Goal: Task Accomplishment & Management: Complete application form

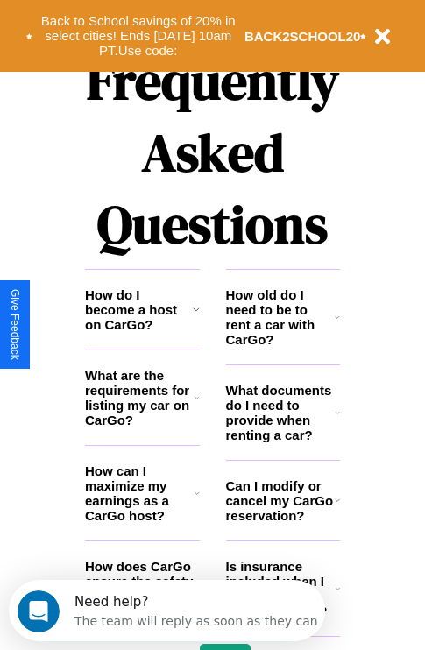
scroll to position [2124, 0]
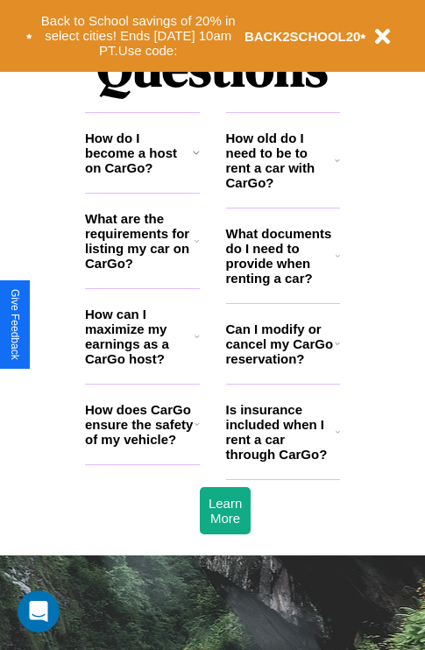
click at [337, 263] on icon at bounding box center [338, 256] width 4 height 14
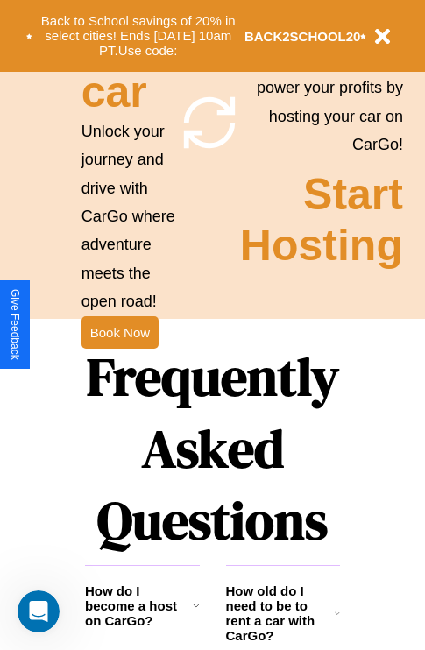
scroll to position [1366, 0]
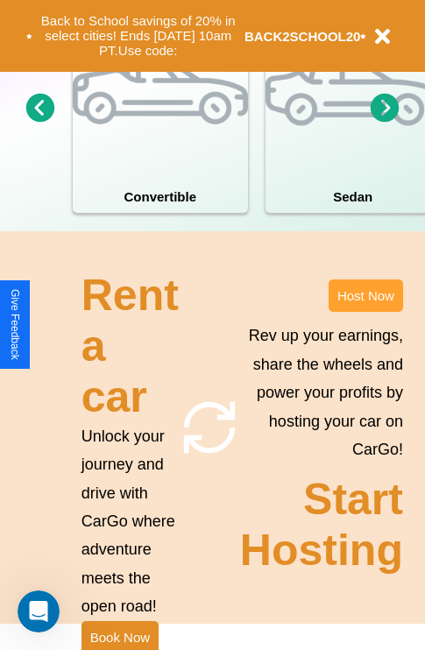
click at [365, 312] on button "Host Now" at bounding box center [366, 296] width 74 height 32
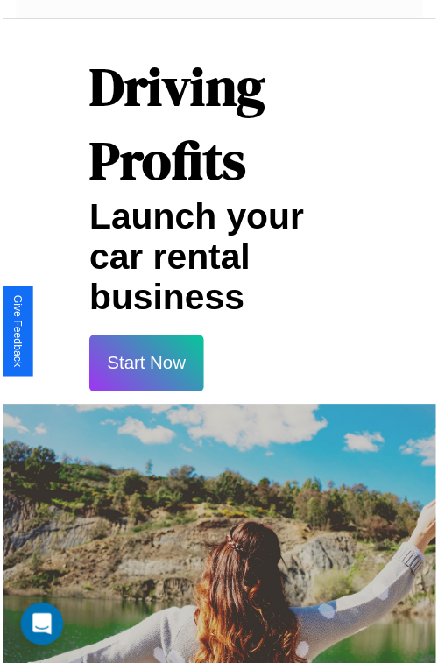
scroll to position [31, 0]
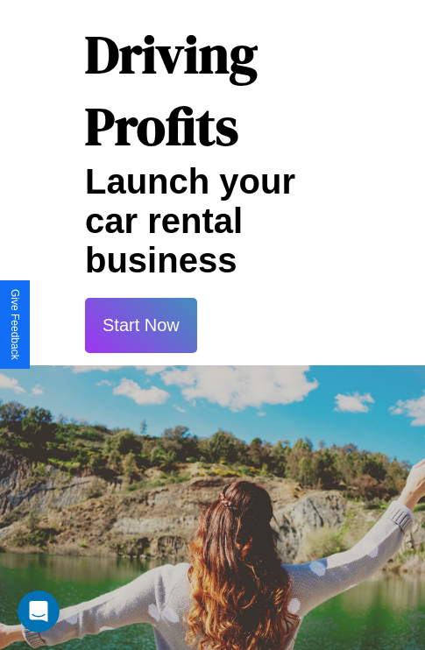
click at [140, 325] on button "Start Now" at bounding box center [141, 325] width 112 height 55
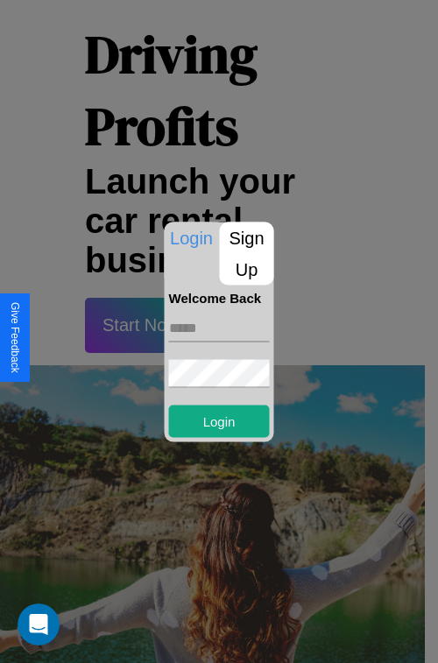
click at [246, 253] on p "Sign Up" at bounding box center [247, 253] width 54 height 63
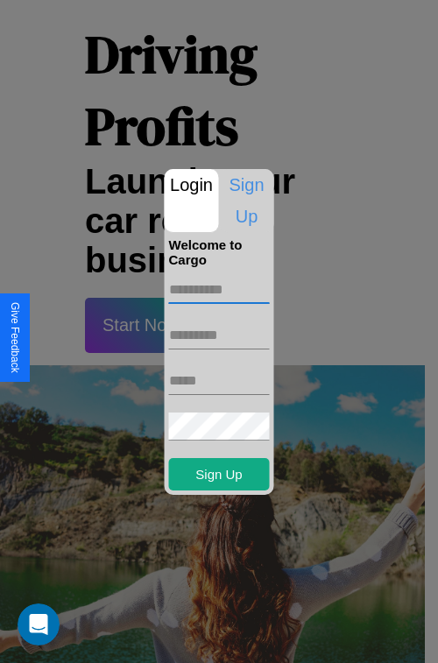
click at [219, 289] on input "text" at bounding box center [219, 290] width 101 height 28
type input "*********"
click at [219, 335] on input "text" at bounding box center [219, 336] width 101 height 28
type input "*******"
click at [219, 380] on input "text" at bounding box center [219, 381] width 101 height 28
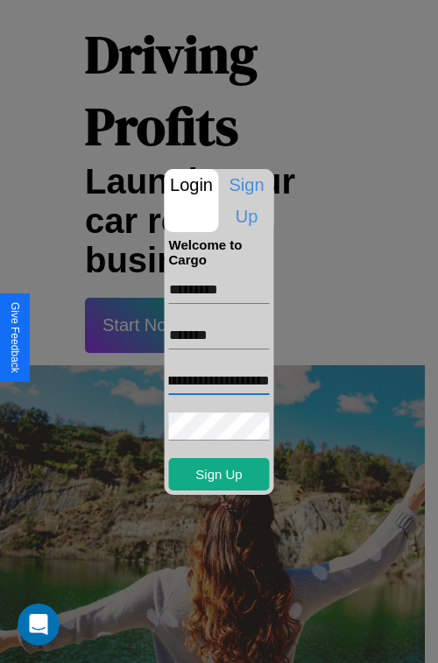
scroll to position [0, 103]
type input "**********"
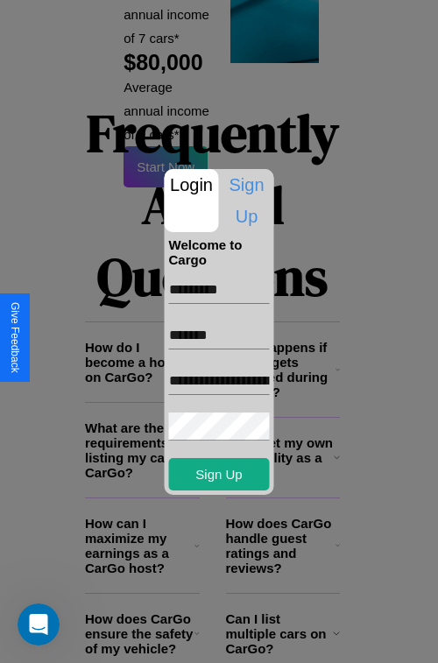
click at [225, 640] on div at bounding box center [219, 331] width 438 height 663
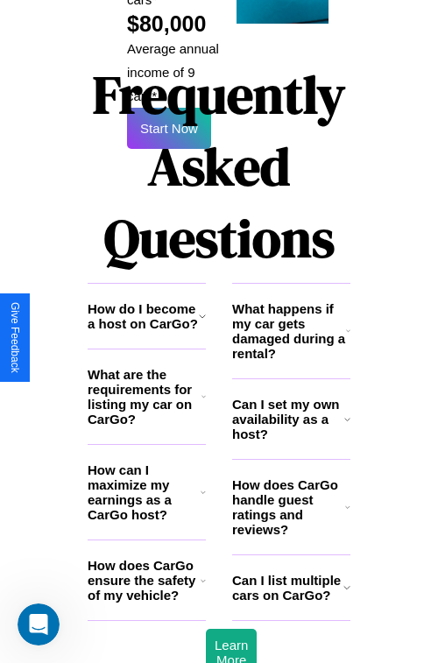
scroll to position [25, 0]
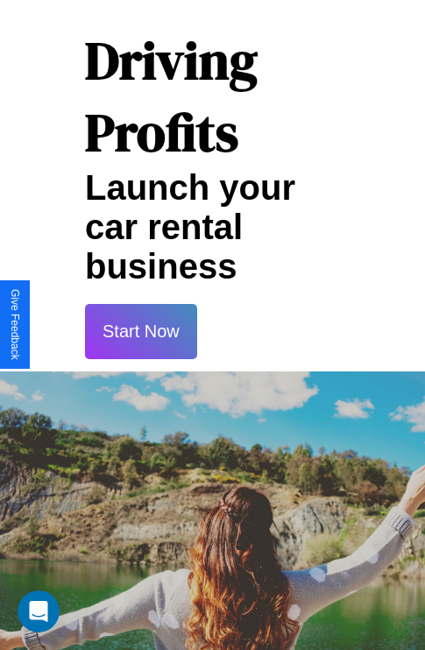
click at [140, 331] on button "Start Now" at bounding box center [141, 331] width 112 height 55
